Goal: Complete application form

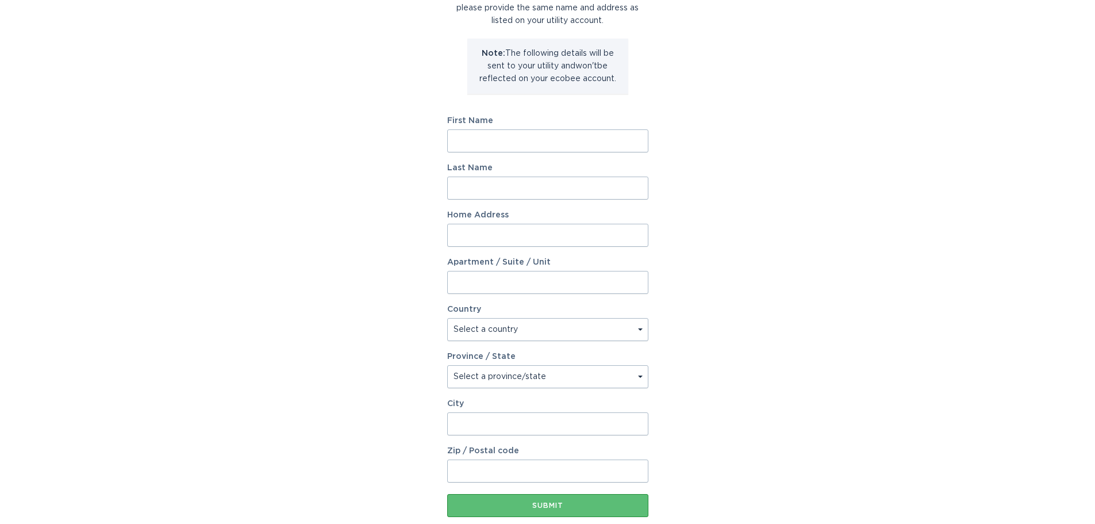
scroll to position [3, 0]
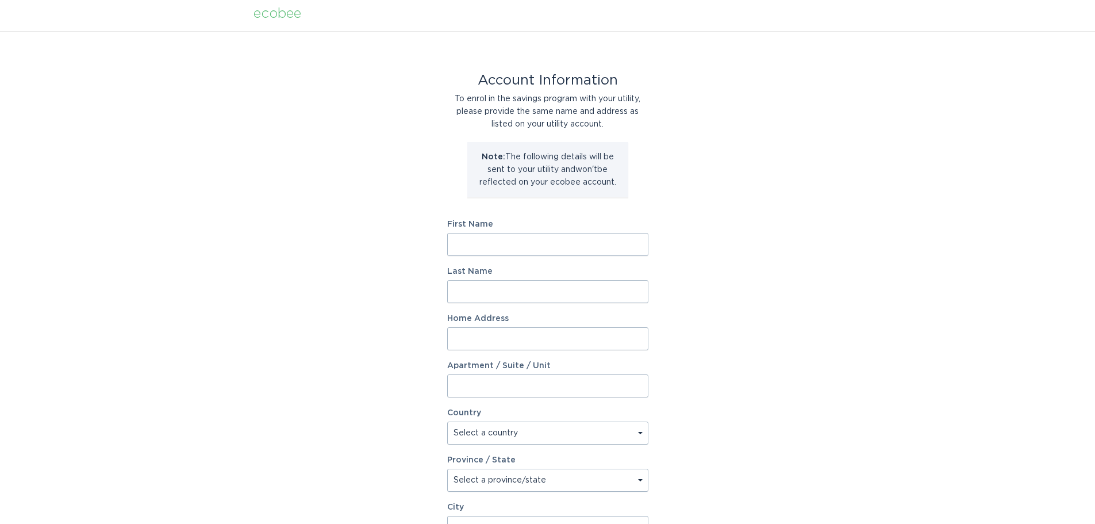
click at [468, 248] on input "First Name" at bounding box center [547, 244] width 201 height 23
type input "Merritt"
type input "Rodriguez"
type input "3857 4th Ave S"
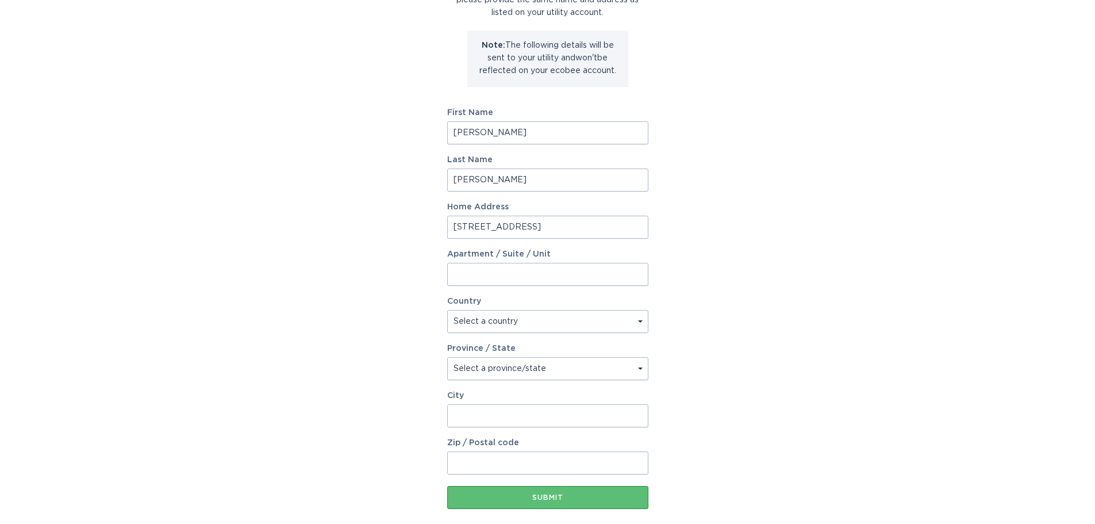
scroll to position [176, 0]
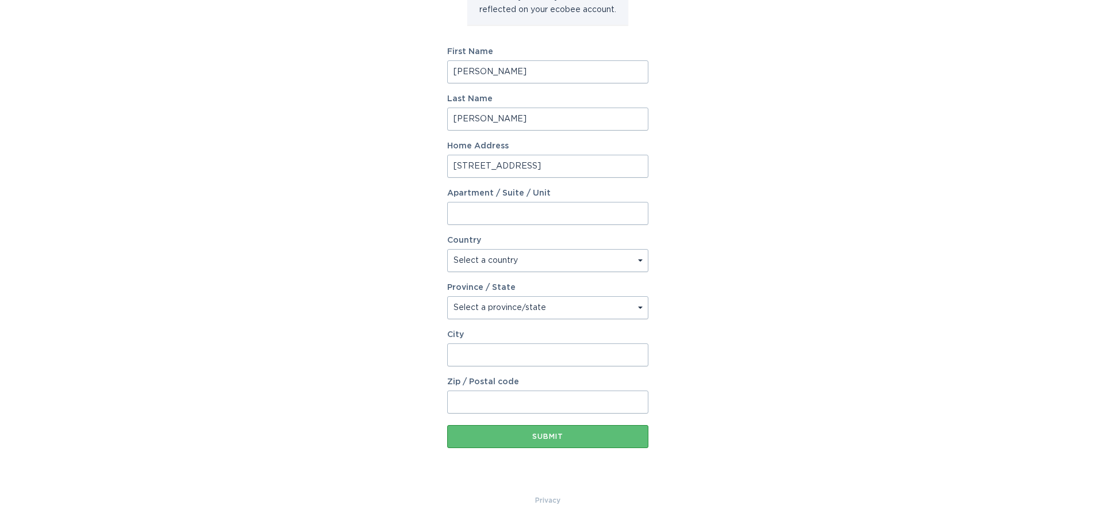
click at [639, 256] on select "Select a country Canada USA" at bounding box center [547, 260] width 201 height 23
select select "US"
click at [447, 249] on select "Select a country Canada USA" at bounding box center [547, 260] width 201 height 23
click at [622, 311] on select "Select a province/state Alabama Alaska American Samoa Arizona Arkansas Californ…" at bounding box center [547, 307] width 201 height 23
click at [447, 296] on select "Select a province/state Alabama Alaska American Samoa Arizona Arkansas Californ…" at bounding box center [547, 307] width 201 height 23
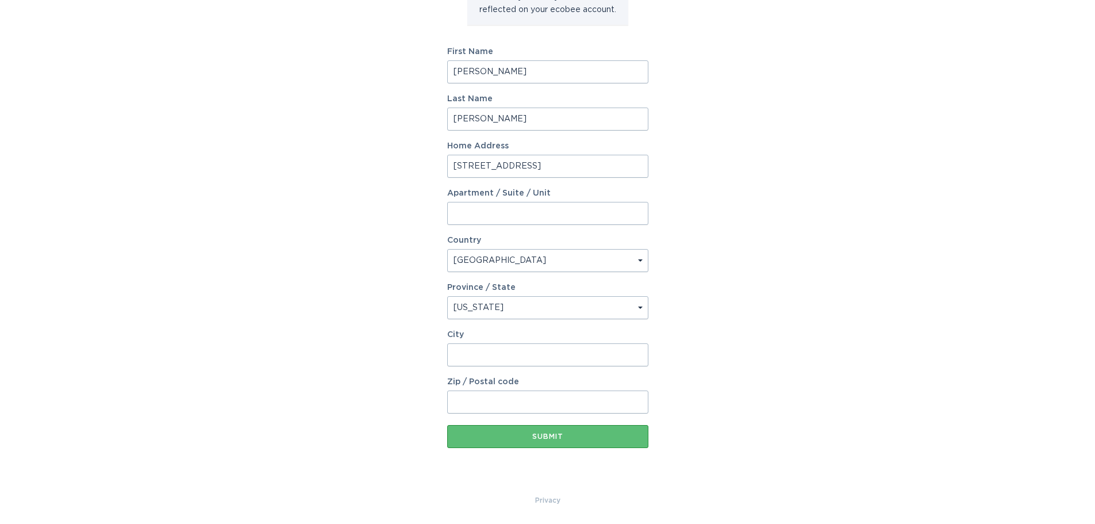
click at [632, 305] on select "Select a province/state Alabama Alaska American Samoa Arizona Arkansas Californ…" at bounding box center [547, 307] width 201 height 23
select select "MN"
click at [447, 296] on select "Select a province/state Alabama Alaska American Samoa Arizona Arkansas Californ…" at bounding box center [547, 307] width 201 height 23
click at [590, 356] on input "City" at bounding box center [547, 354] width 201 height 23
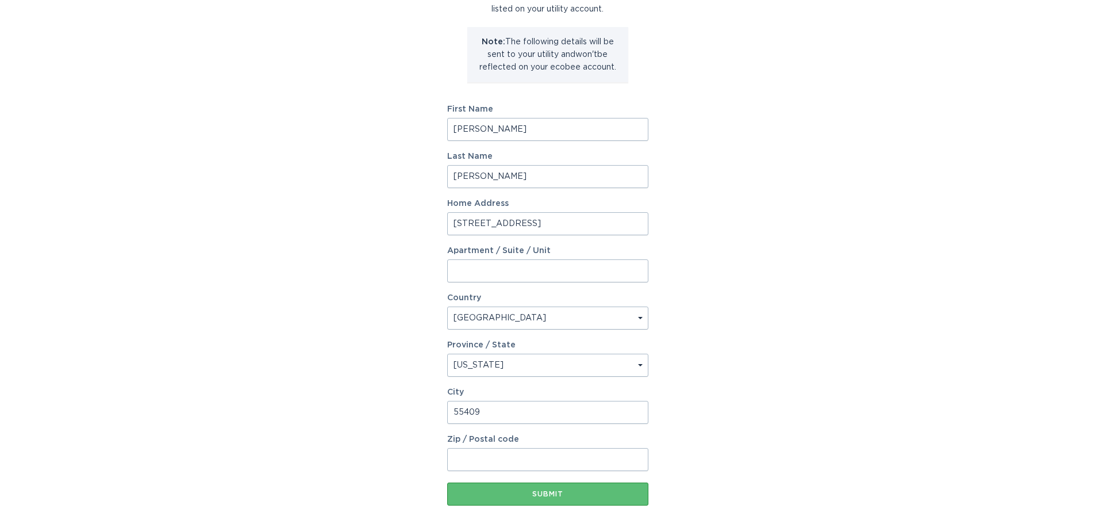
drag, startPoint x: 590, startPoint y: 356, endPoint x: 212, endPoint y: 385, distance: 379.2
click at [212, 385] on div "Account Information To enrol in the savings program with your utility, please p…" at bounding box center [547, 233] width 1095 height 635
drag, startPoint x: 509, startPoint y: 406, endPoint x: 306, endPoint y: 439, distance: 205.4
click at [307, 439] on div "Account Information To enrol in the savings program with your utility, please p…" at bounding box center [547, 233] width 1095 height 635
type input "minneapolis"
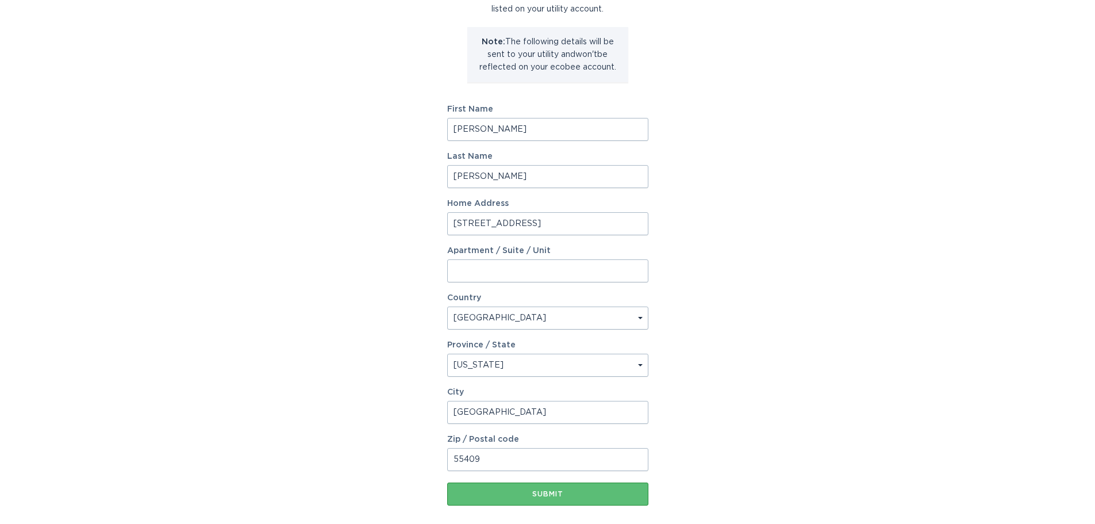
type input "55409"
click at [299, 416] on div "Account Information To enrol in the savings program with your utility, please p…" at bounding box center [547, 233] width 1095 height 635
click at [497, 494] on div "Submit" at bounding box center [548, 493] width 190 height 7
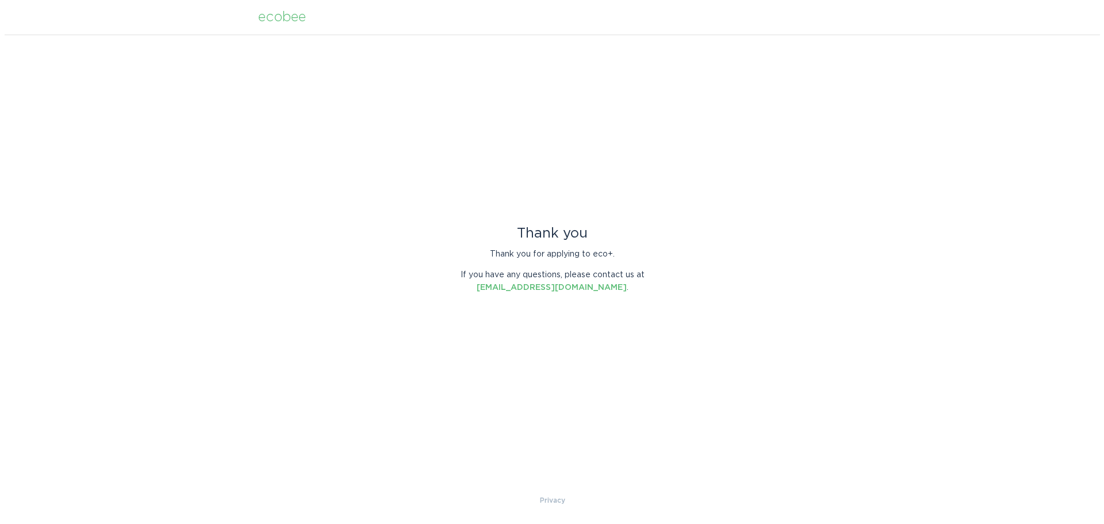
scroll to position [0, 0]
